Goal: Information Seeking & Learning: Learn about a topic

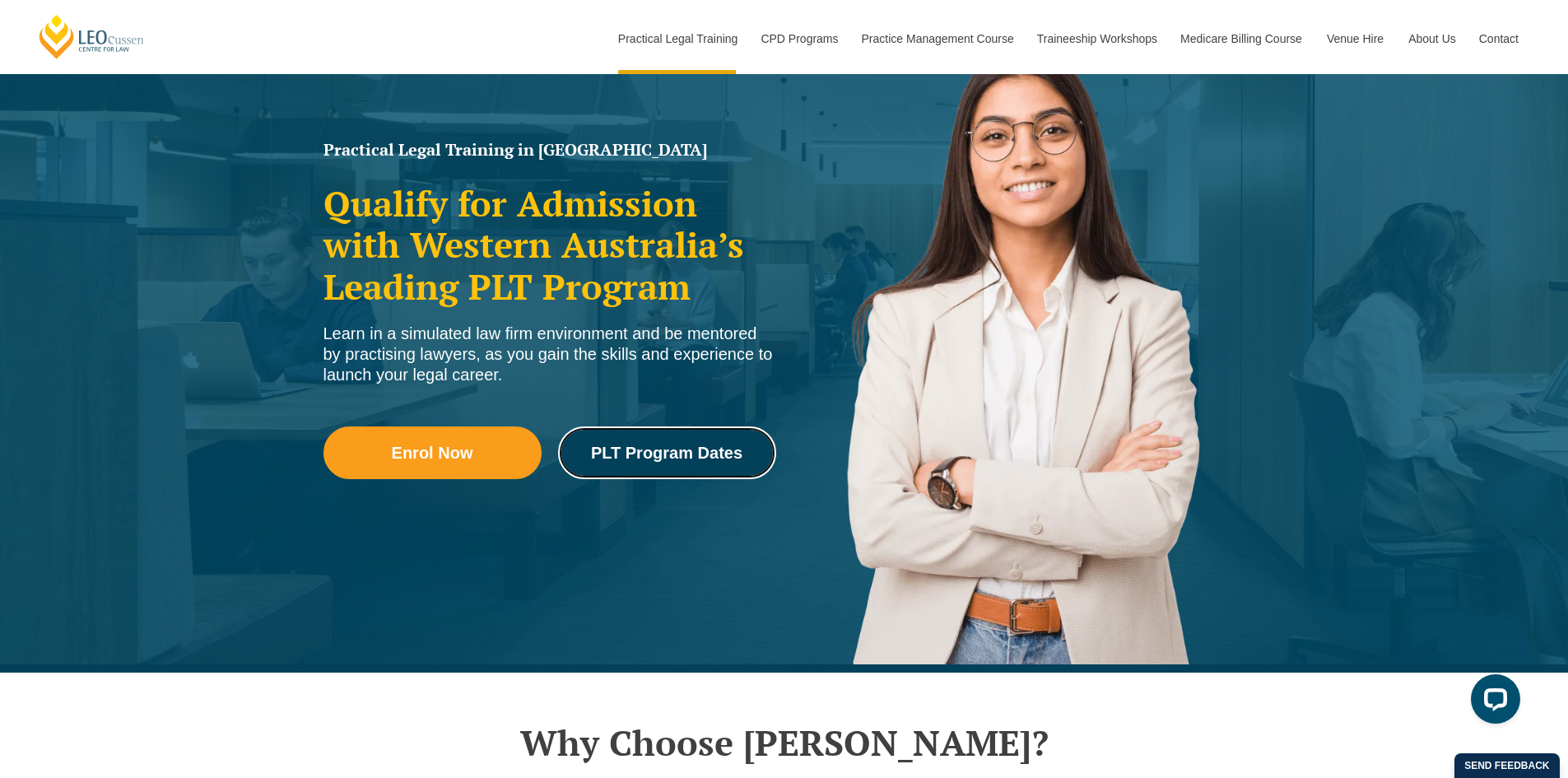
drag, startPoint x: 661, startPoint y: 458, endPoint x: 674, endPoint y: 461, distance: 13.3
click at [662, 459] on span "PLT Program Dates" at bounding box center [666, 453] width 152 height 17
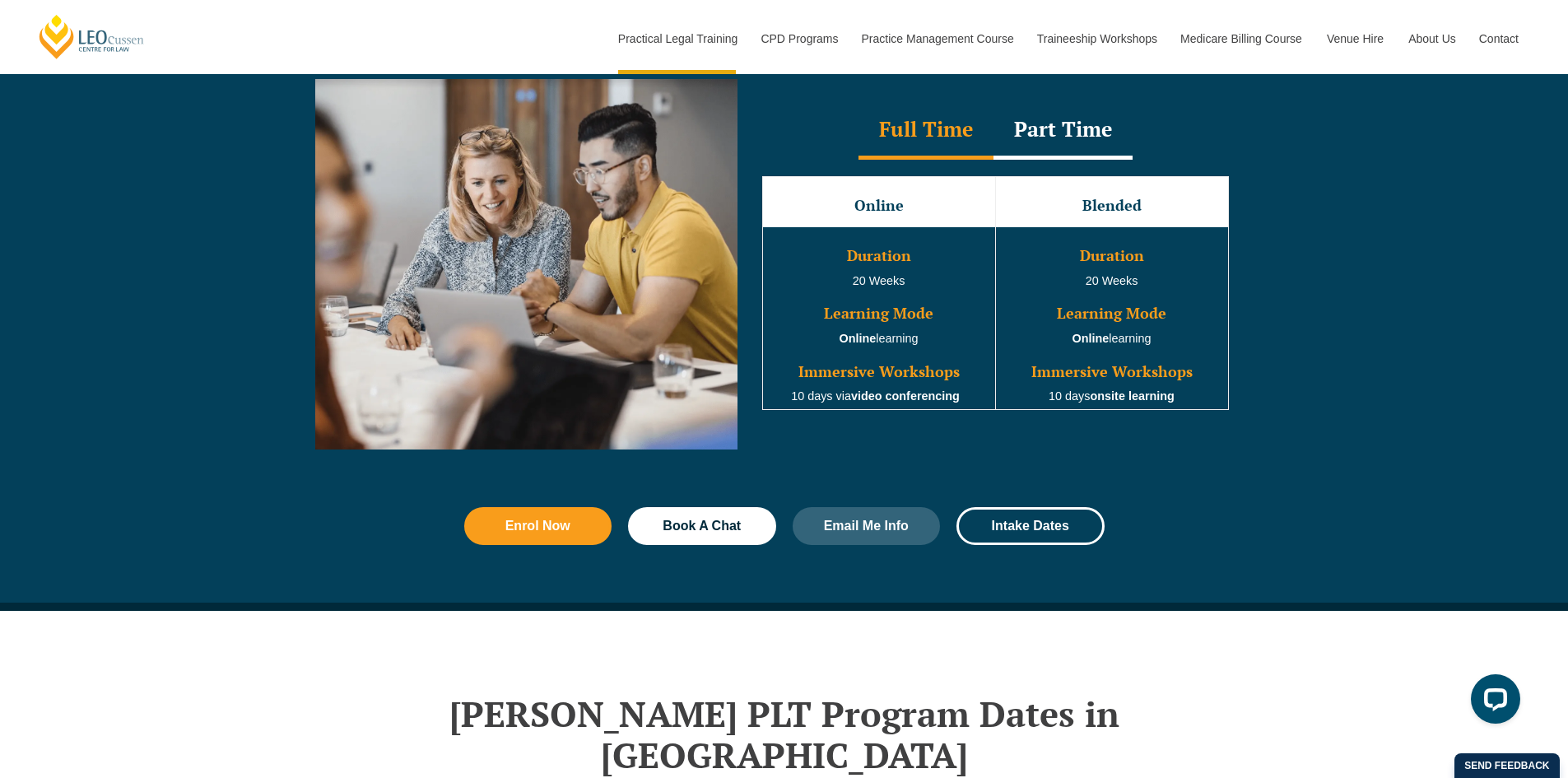
scroll to position [1490, 0]
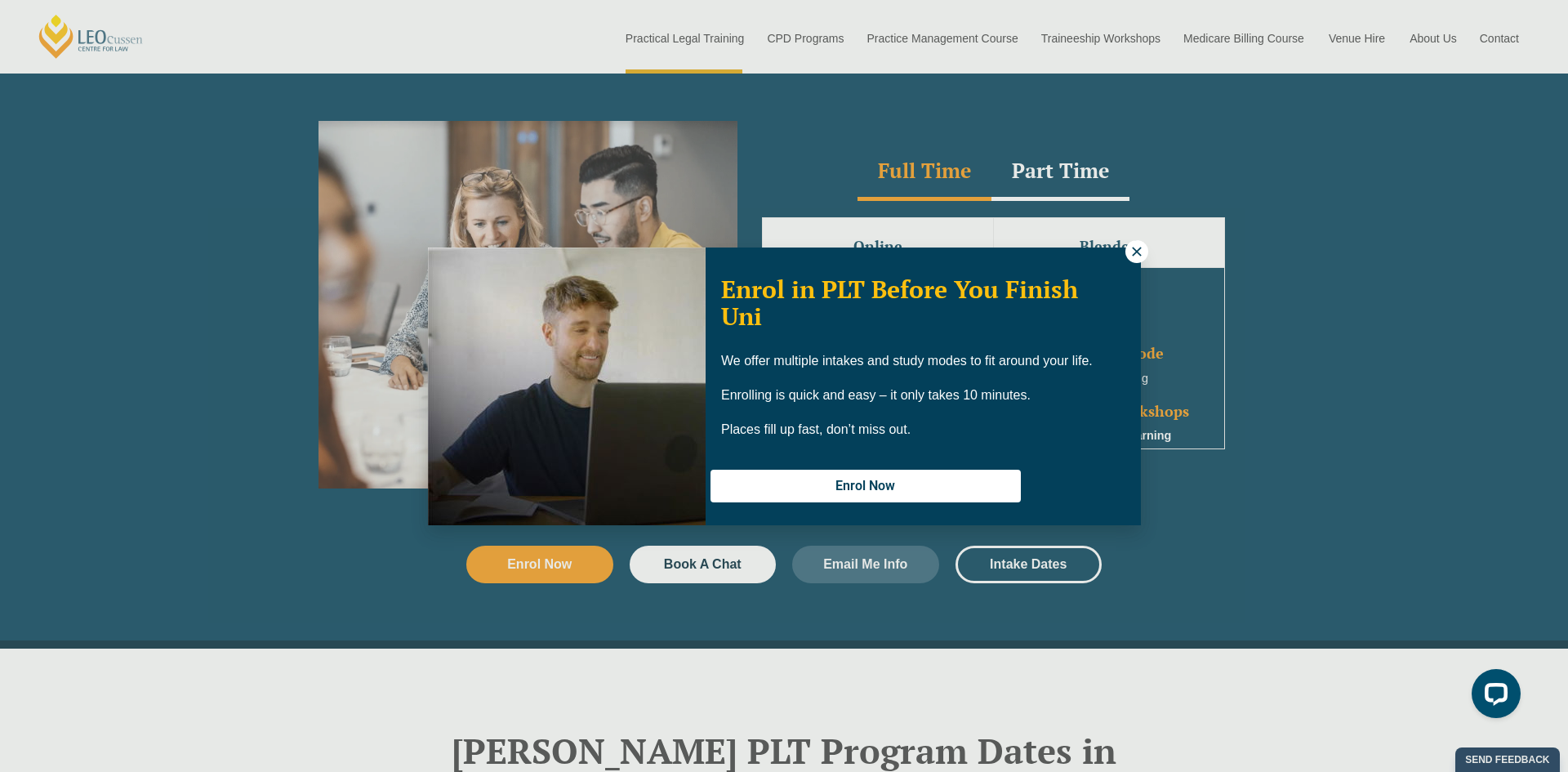
click at [1142, 252] on icon at bounding box center [1137, 251] width 15 height 15
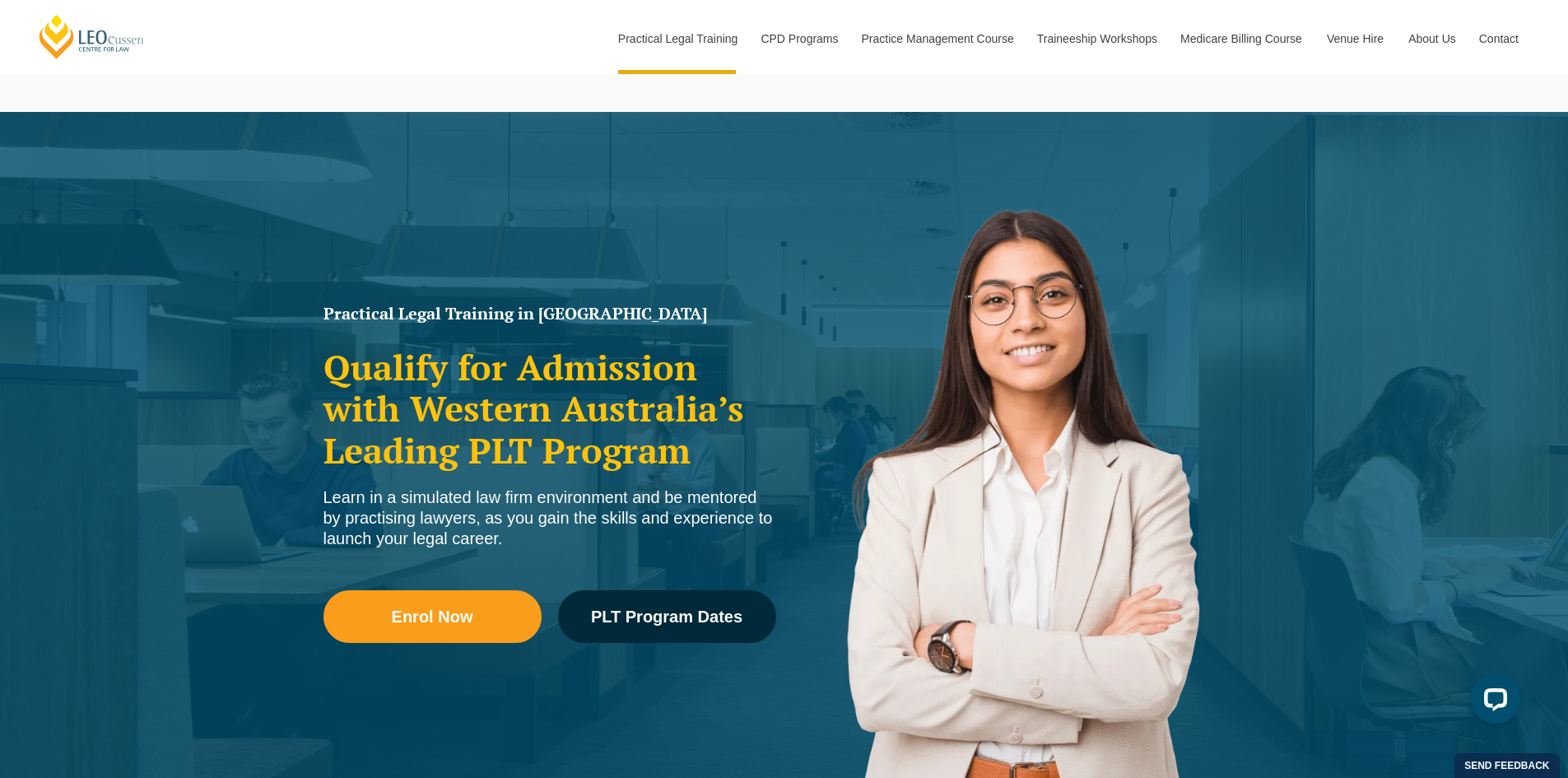
scroll to position [0, 0]
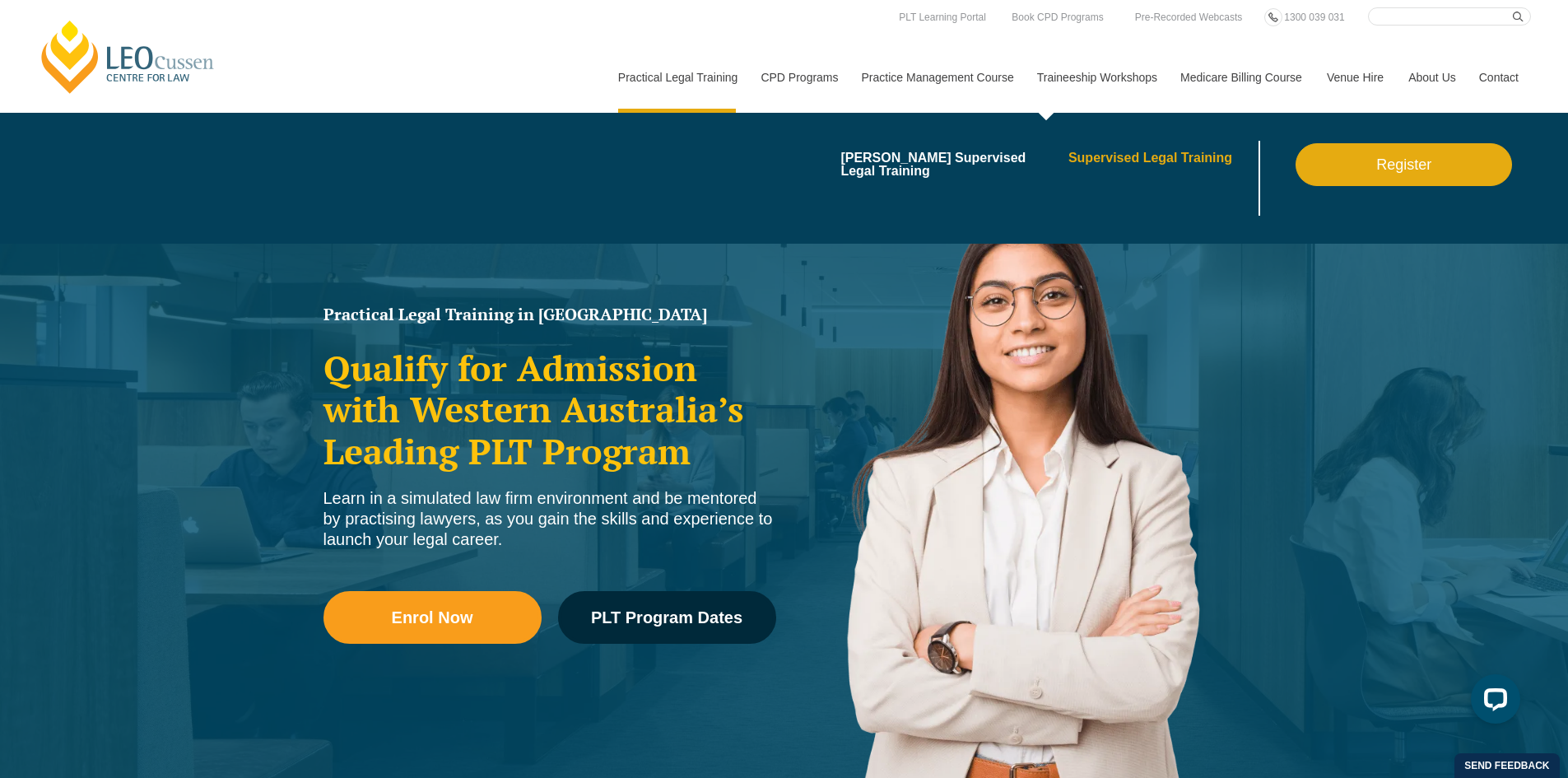
click at [1139, 157] on link "Supervised Legal Training" at bounding box center [1161, 158] width 187 height 13
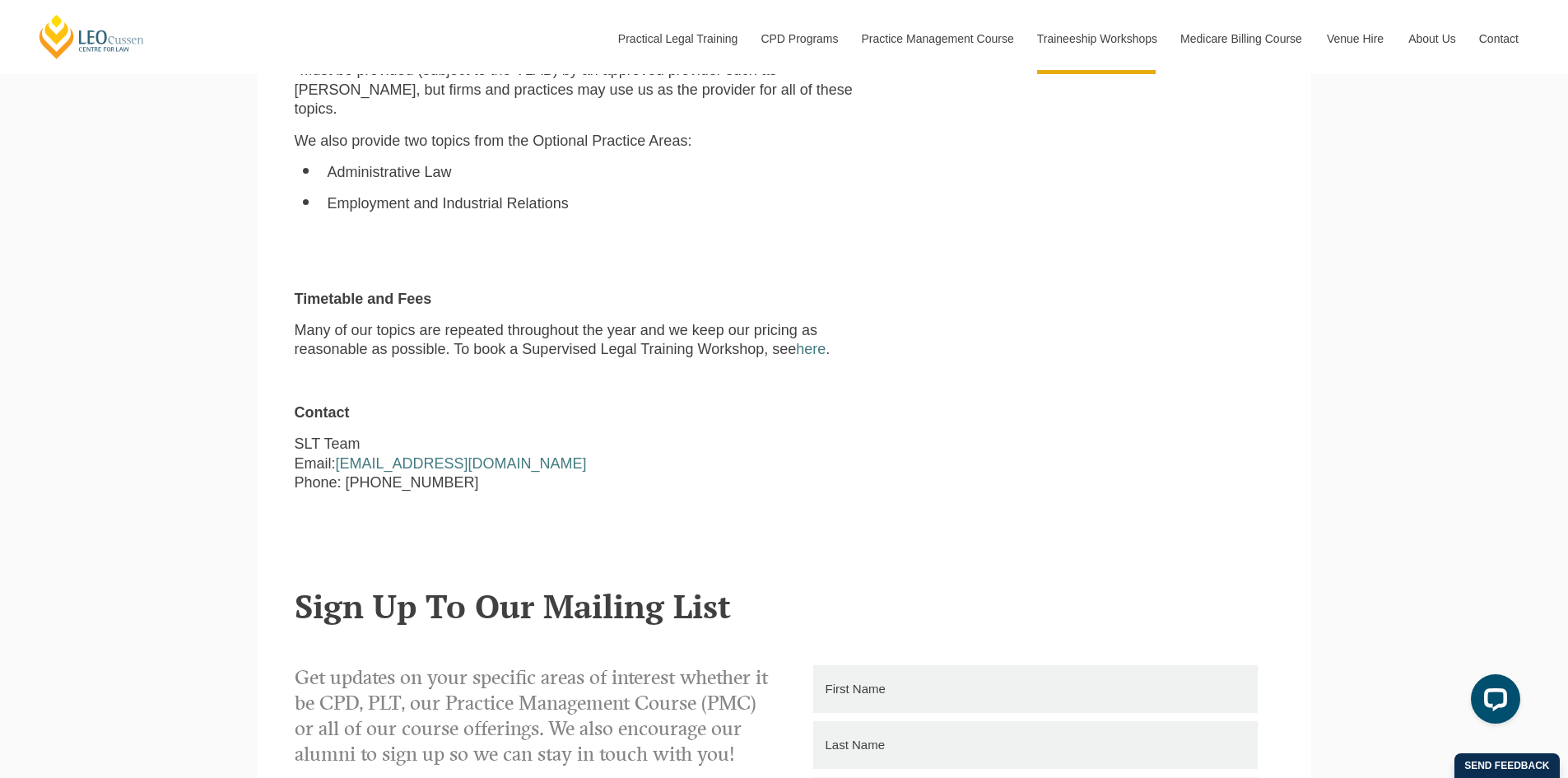
scroll to position [1399, 0]
